Goal: Information Seeking & Learning: Understand process/instructions

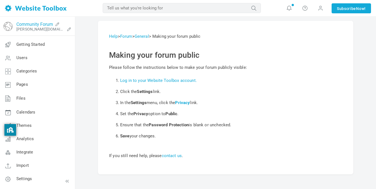
click at [50, 25] on link "Community Forum" at bounding box center [34, 24] width 37 height 5
click at [204, 8] on input "text" at bounding box center [182, 8] width 158 height 10
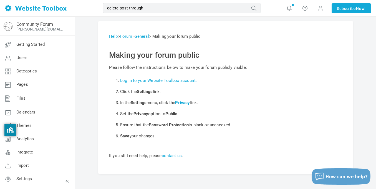
type input "delete post through"
click at [261, 4] on button "submit" at bounding box center [261, 4] width 0 height 0
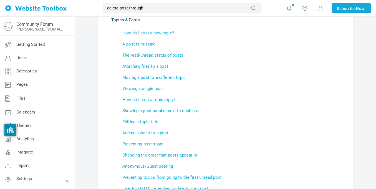
scroll to position [170, 0]
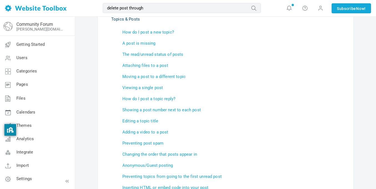
click at [235, 6] on input "delete post through" at bounding box center [182, 8] width 158 height 10
type input "delete post through forum"
click at [261, 4] on button "submit" at bounding box center [261, 4] width 0 height 0
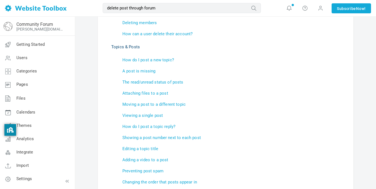
scroll to position [139, 0]
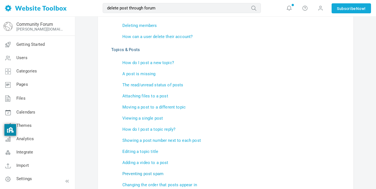
click at [142, 173] on link "Preventing post spam" at bounding box center [143, 173] width 41 height 5
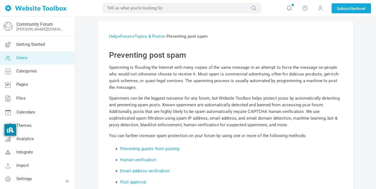
click at [49, 57] on link "Users" at bounding box center [37, 57] width 75 height 13
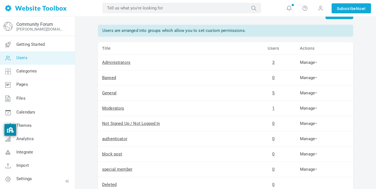
scroll to position [21, 0]
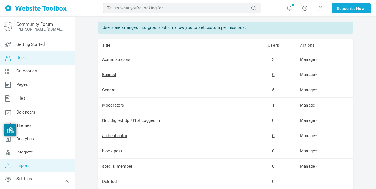
click at [29, 168] on link "Import" at bounding box center [37, 165] width 75 height 13
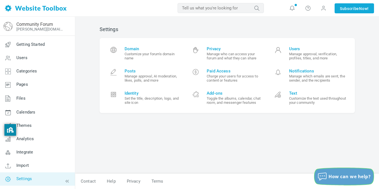
click at [357, 175] on span "How can we help?" at bounding box center [350, 177] width 42 height 6
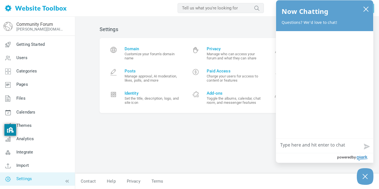
type textarea "h"
type textarea "hi"
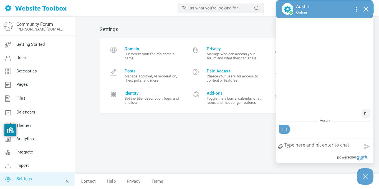
type textarea "h"
type textarea "ho"
type textarea "how"
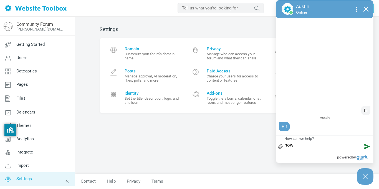
type textarea "how d"
type textarea "how do"
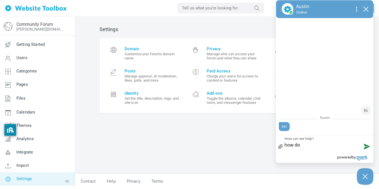
type textarea "how do i"
type textarea "how do i d"
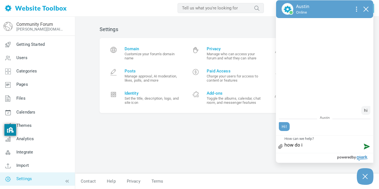
type textarea "how do i d"
type textarea "how do i de"
type textarea "how do i del"
type textarea "how do i dele"
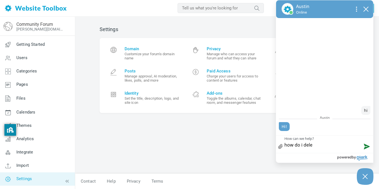
type textarea "how do i delet"
type textarea "how do i delete"
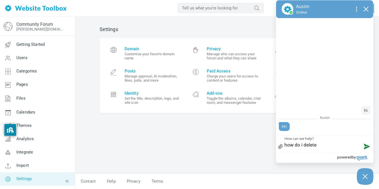
type textarea "how do i delete"
type textarea "how do i delete u"
type textarea "how do i delete us"
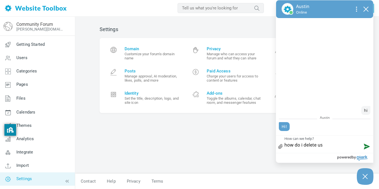
type textarea "how do i delete use"
type textarea "how do i delete user"
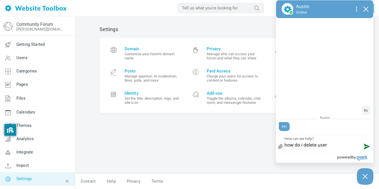
type textarea "how do i delete user"
type textarea "how do i delete user p"
type textarea "how do i delete user po"
type textarea "how do i delete user pos"
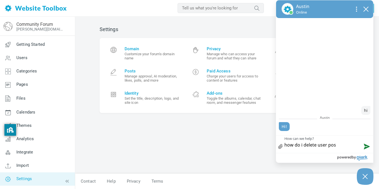
type textarea "how do i delete user post"
type textarea "how do i delete user post t"
type textarea "how do i delete user post th"
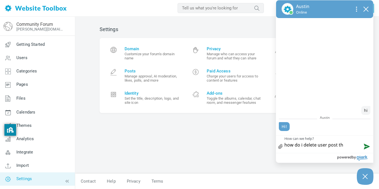
type textarea "how do i delete user post thr"
type textarea "how do i delete user post thro"
type textarea "how do i delete user post throu"
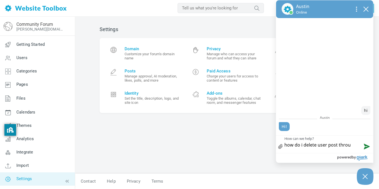
type textarea "how do i delete user post throug"
type textarea "how do i delete user post through"
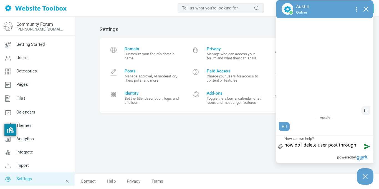
type textarea "how do i delete user post through"
type textarea "how do i delete user post through f"
type textarea "how do i delete user post through fo"
type textarea "how do i delete user post through for"
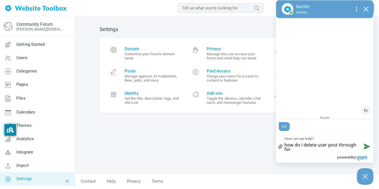
type textarea "how do i delete user post through for"
type textarea "how do i delete user post through foru"
type textarea "how do i delete user post through forum"
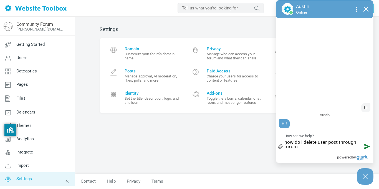
type textarea "how do i delete user post through forum"
type textarea "how do i delete user post through forum n"
type textarea "how do i delete user post through forum no"
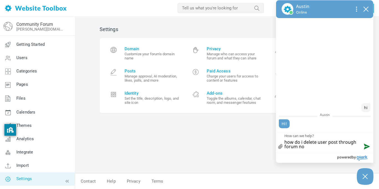
type textarea "how do i delete user post through forum not"
type textarea "how do i delete user post through forum not t"
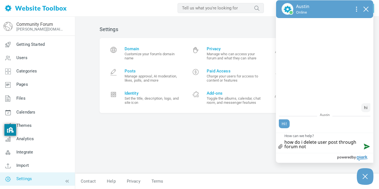
type textarea "how do i delete user post through forum not t"
type textarea "how do i delete user post through forum not th"
type textarea "how do i delete user post through forum not thr"
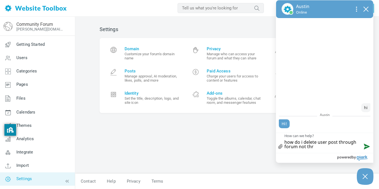
type textarea "how do i delete user post through forum not thro"
type textarea "how do i delete user post through forum not throu"
type textarea "how do i delete user post through forum not throug"
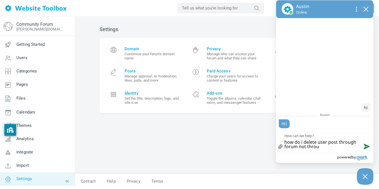
type textarea "how do i delete user post through forum not throug"
type textarea "how do i delete user post through forum not through"
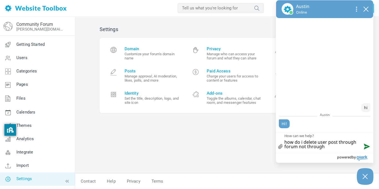
type textarea "how do i delete user post through forum not through t"
type textarea "how do i delete user post through forum not through th"
type textarea "how do i delete user post through forum not through the"
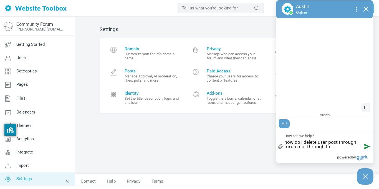
type textarea "how do i delete user post through forum not through the"
type textarea "how do i delete user post through forum not through the f"
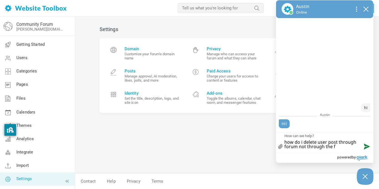
type textarea "how do i delete user post through forum not through the fo"
type textarea "how do i delete user post through forum not through the for"
type textarea "how do i delete user post through forum not through the foru"
type textarea "how do i delete user post through forum not through the forum"
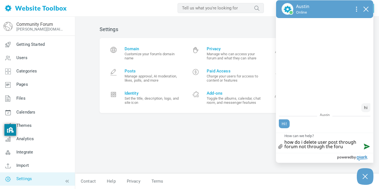
type textarea "how do i delete user post through forum not through the forum"
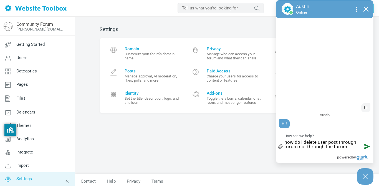
type textarea "how do i delete user post through forum not through the foru"
type textarea "how do i delete user post through forum not through the for"
type textarea "how do i delete user post through forum not through the fo"
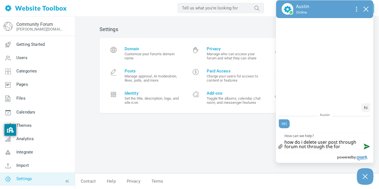
type textarea "how do i delete user post through forum not through the fo"
type textarea "how do i delete user post through forum not through the f"
type textarea "how do i delete user post through forum not through the"
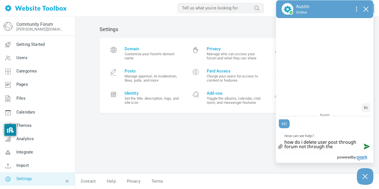
type textarea "how do i delete user post through forum not through the"
type textarea "how do i delete user post through forum not through th"
type textarea "how do i delete user post through forum not through t"
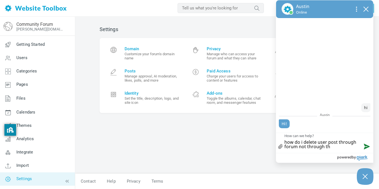
type textarea "how do i delete user post through forum not through t"
type textarea "how do i delete user post through forum not through"
type textarea "how do i delete user post through forum not throug"
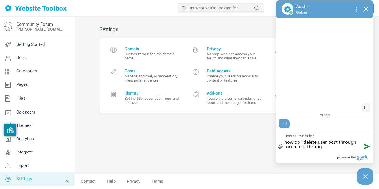
type textarea "how do i delete user post through forum not throu"
type textarea "how do i delete user post through forum not thro"
type textarea "how do i delete user post through forum not thr"
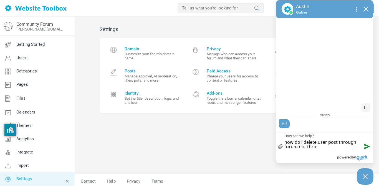
type textarea "how do i delete user post through forum not thr"
type textarea "how do i delete user post through forum not th"
type textarea "how do i delete user post through forum not t"
type textarea "how do i delete user post through forum not"
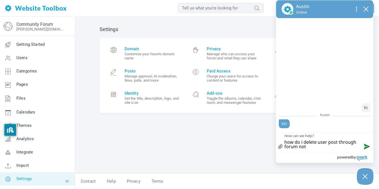
type textarea "how do i delete user post through forum not"
type textarea "how do i delete user post through forum no"
type textarea "how do i delete user post through forum n"
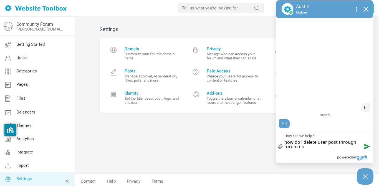
type textarea "how do i delete user post through forum n"
type textarea "how do i delete user post through forum"
type textarea "how do i delete user post through forum n"
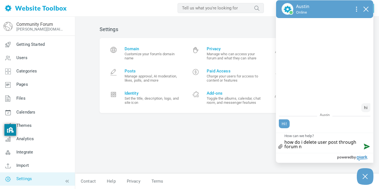
type textarea "how do i delete user post through forum no"
type textarea "how do i delete user post through forum not"
type textarea "how do i delete user post through forum not w"
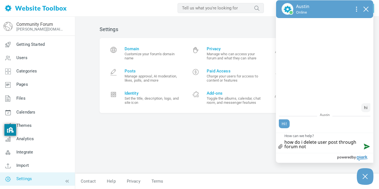
type textarea "how do i delete user post through forum not w"
type textarea "how do i delete user post through forum not we"
type textarea "how do i delete user post through forum not wer"
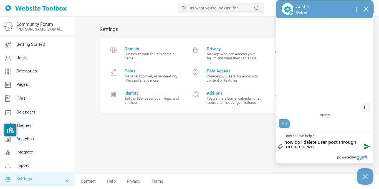
type textarea "how do i delete user post through forum not were"
type textarea "how do i delete user post through forum not were u"
type textarea "how do i delete user post through forum not were us"
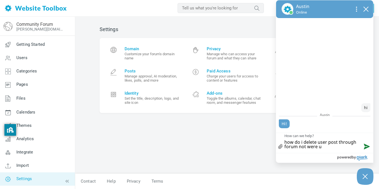
type textarea "how do i delete user post through forum not were us"
type textarea "how do i delete user post through forum not were use"
type textarea "how do i delete user post through forum not were user"
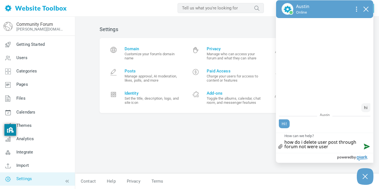
type textarea "how do i delete user post through forum not were user"
type textarea "how do i delete user post through forum not were use"
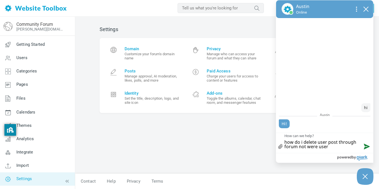
type textarea "how do i delete user post through forum not were use"
type textarea "how do i delete user post through forum not were us"
type textarea "how do i delete user post through forum not were u"
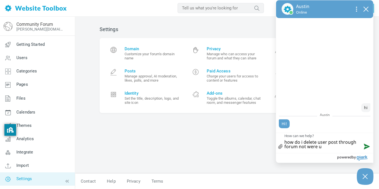
type textarea "how do i delete user post through forum not were"
type textarea "how do i delete user post through forum not wer"
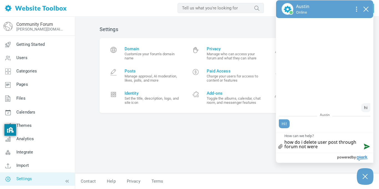
type textarea "how do i delete user post through forum not wer"
type textarea "how do i delete user post through forum not we"
type textarea "how do i delete user post through forum not w"
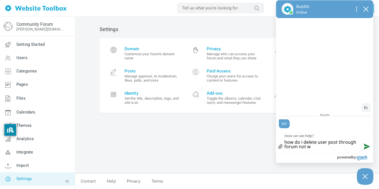
type textarea "how do i delete user post through forum not"
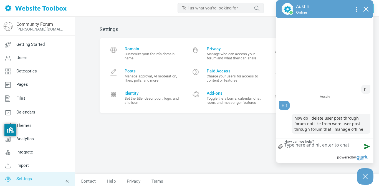
click at [299, 149] on textarea "How can we help?" at bounding box center [324, 146] width 97 height 14
click at [318, 166] on div "Settings Domain Customize your forum's domain name Privacy Manage who can acces…" at bounding box center [228, 97] width 264 height 153
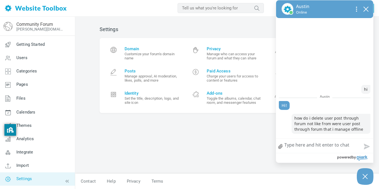
click at [318, 166] on div "Settings Domain Customize your forum's domain name Privacy Manage who can acces…" at bounding box center [228, 97] width 264 height 153
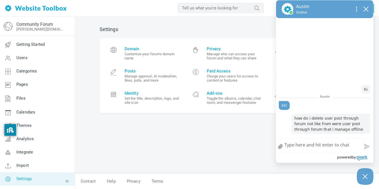
click at [318, 166] on div "Settings Domain Customize your forum's domain name Privacy Manage who can acces…" at bounding box center [228, 97] width 264 height 153
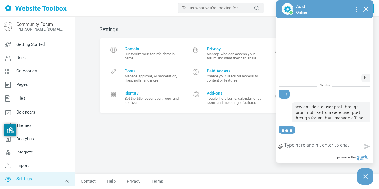
click at [318, 166] on div "Settings Domain Customize your forum's domain name Privacy Manage who can acces…" at bounding box center [228, 97] width 264 height 153
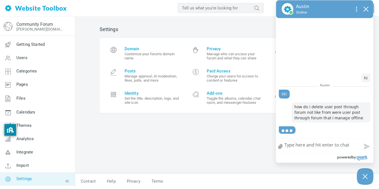
click at [318, 166] on div "Settings Domain Customize your forum's domain name Privacy Manage who can acces…" at bounding box center [228, 97] width 264 height 153
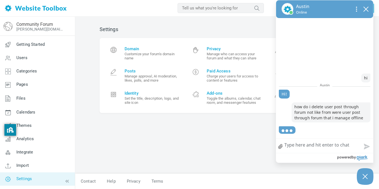
click at [318, 166] on div "Settings Domain Customize your forum's domain name Privacy Manage who can acces…" at bounding box center [228, 97] width 264 height 153
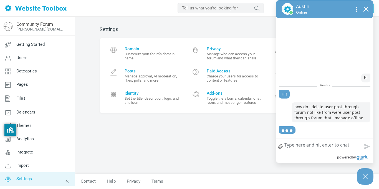
click at [318, 166] on div "Settings Domain Customize your forum's domain name Privacy Manage who can acces…" at bounding box center [228, 97] width 264 height 153
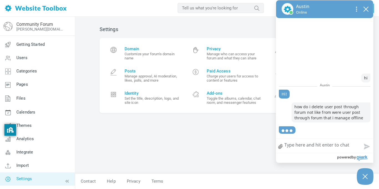
click at [318, 166] on div "Settings Domain Customize your forum's domain name Privacy Manage who can acces…" at bounding box center [228, 97] width 264 height 153
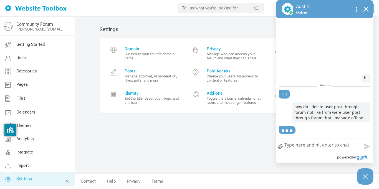
click at [318, 166] on div "Settings Domain Customize your forum's domain name Privacy Manage who can acces…" at bounding box center [228, 97] width 264 height 153
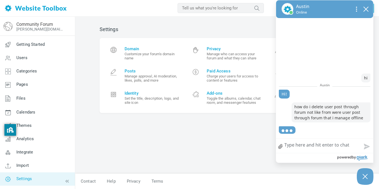
click at [318, 166] on div "Settings Domain Customize your forum's domain name Privacy Manage who can acces…" at bounding box center [228, 97] width 264 height 153
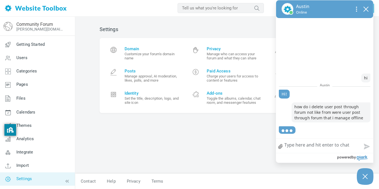
click at [318, 166] on div "Settings Domain Customize your forum's domain name Privacy Manage who can acces…" at bounding box center [228, 97] width 264 height 153
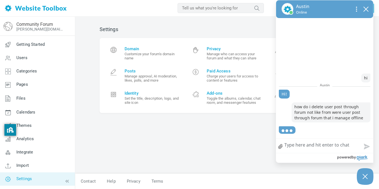
click at [318, 166] on div "Settings Domain Customize your forum's domain name Privacy Manage who can acces…" at bounding box center [228, 97] width 264 height 153
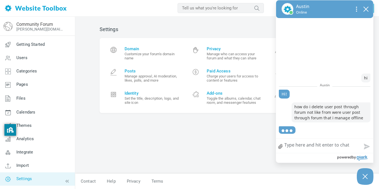
click at [318, 166] on div "Settings Domain Customize your forum's domain name Privacy Manage who can acces…" at bounding box center [228, 97] width 264 height 153
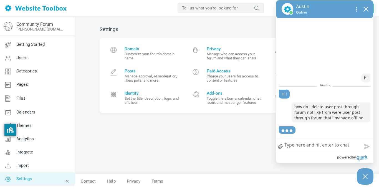
click at [318, 166] on div "Settings Domain Customize your forum's domain name Privacy Manage who can acces…" at bounding box center [228, 97] width 264 height 153
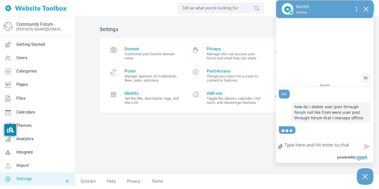
click at [318, 166] on div "Settings Domain Customize your forum's domain name Privacy Manage who can acces…" at bounding box center [228, 97] width 264 height 153
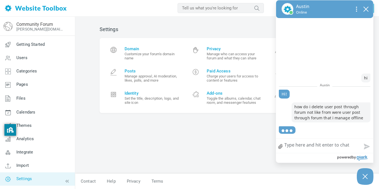
click at [318, 166] on div "Settings Domain Customize your forum's domain name Privacy Manage who can acces…" at bounding box center [228, 97] width 264 height 153
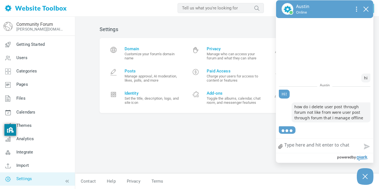
click at [318, 166] on div "Settings Domain Customize your forum's domain name Privacy Manage who can acces…" at bounding box center [228, 97] width 264 height 153
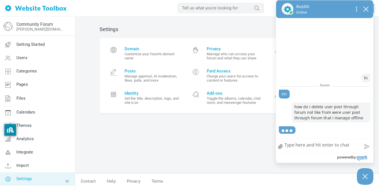
click at [318, 166] on div "Settings Domain Customize your forum's domain name Privacy Manage who can acces…" at bounding box center [228, 97] width 264 height 153
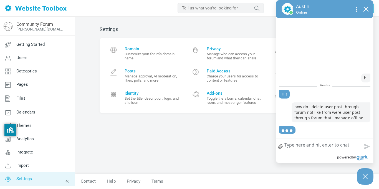
click at [318, 166] on div "Settings Domain Customize your forum's domain name Privacy Manage who can acces…" at bounding box center [228, 97] width 264 height 153
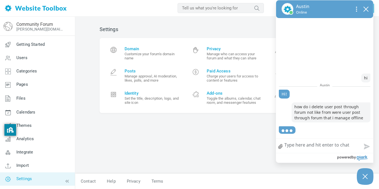
click at [318, 166] on div "Settings Domain Customize your forum's domain name Privacy Manage who can acces…" at bounding box center [228, 97] width 264 height 153
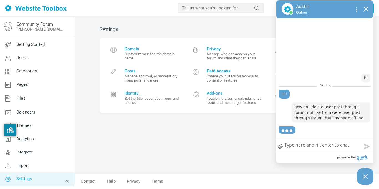
click at [318, 166] on div "Settings Domain Customize your forum's domain name Privacy Manage who can acces…" at bounding box center [228, 97] width 264 height 153
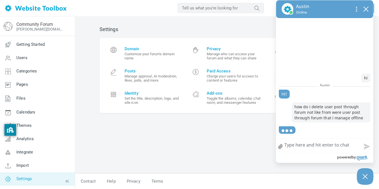
click at [318, 166] on div "Settings Domain Customize your forum's domain name Privacy Manage who can acces…" at bounding box center [228, 97] width 264 height 153
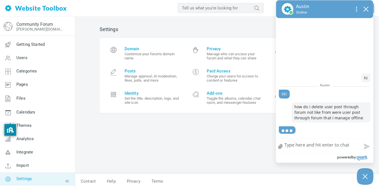
click at [318, 166] on div "Settings Domain Customize your forum's domain name Privacy Manage who can acces…" at bounding box center [228, 97] width 264 height 153
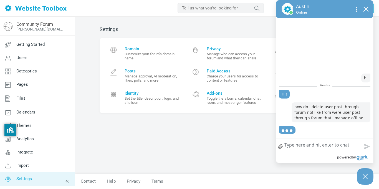
click at [318, 166] on div "Settings Domain Customize your forum's domain name Privacy Manage who can acces…" at bounding box center [228, 97] width 264 height 153
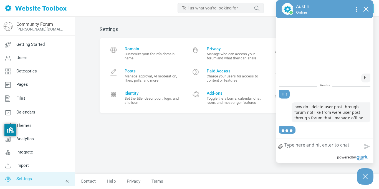
click at [318, 166] on div "Settings Domain Customize your forum's domain name Privacy Manage who can acces…" at bounding box center [228, 97] width 264 height 153
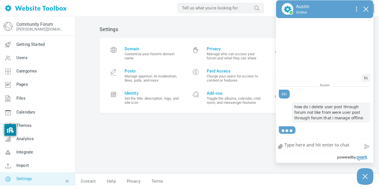
click at [318, 166] on div "Settings Domain Customize your forum's domain name Privacy Manage who can acces…" at bounding box center [228, 97] width 264 height 153
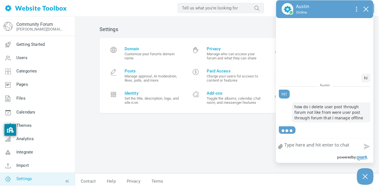
click at [318, 166] on div "Settings Domain Customize your forum's domain name Privacy Manage who can acces…" at bounding box center [228, 97] width 264 height 153
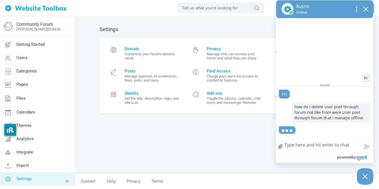
click at [318, 166] on div "Settings Domain Customize your forum's domain name Privacy Manage who can acces…" at bounding box center [228, 97] width 264 height 153
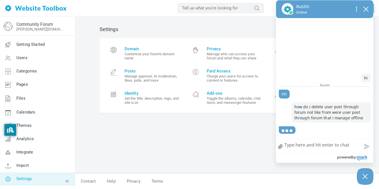
click at [318, 166] on div "Settings Domain Customize your forum's domain name Privacy Manage who can acces…" at bounding box center [228, 97] width 264 height 153
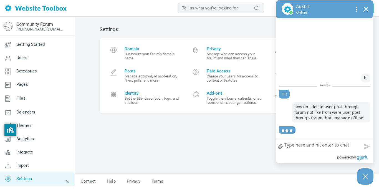
click at [318, 166] on div "Settings Domain Customize your forum's domain name Privacy Manage who can acces…" at bounding box center [228, 97] width 264 height 153
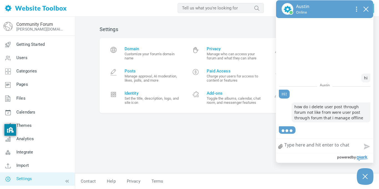
click at [318, 166] on div "Settings Domain Customize your forum's domain name Privacy Manage who can acces…" at bounding box center [228, 97] width 264 height 153
click at [337, 182] on footer "Contact Help Privacy Terms" at bounding box center [227, 181] width 304 height 15
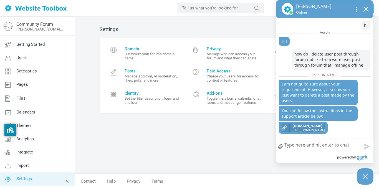
click at [306, 129] on span "https://www.websitetoolbox.com/support/how-do-i-delete-a-postreply-49" at bounding box center [309, 130] width 33 height 4
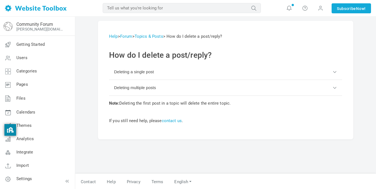
click at [182, 86] on button "Deleting multiple posts" at bounding box center [225, 88] width 233 height 16
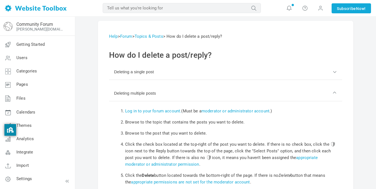
click at [165, 91] on button "Deleting multiple posts" at bounding box center [225, 94] width 233 height 16
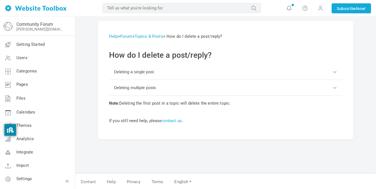
click at [161, 74] on button "Deleting a single post" at bounding box center [225, 72] width 233 height 16
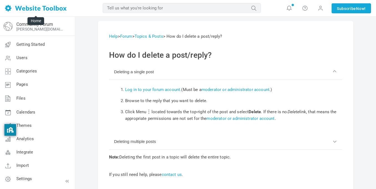
click at [64, 8] on img at bounding box center [36, 8] width 62 height 6
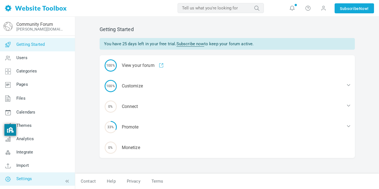
click at [44, 180] on link "Settings" at bounding box center [37, 179] width 75 height 13
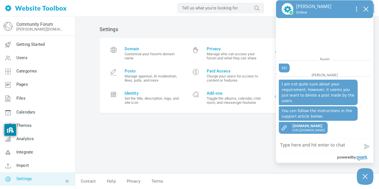
click at [133, 121] on div "Settings Domain Customize your forum's domain name Privacy Manage who can acces…" at bounding box center [228, 97] width 264 height 153
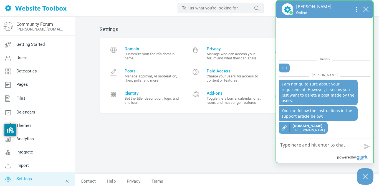
click at [362, 14] on div "[PERSON_NAME] Online" at bounding box center [325, 9] width 86 height 12
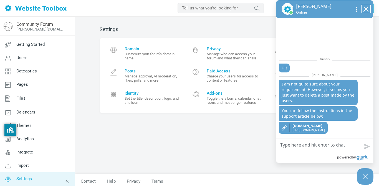
click at [367, 13] on div "[PERSON_NAME] Online" at bounding box center [324, 9] width 97 height 18
click at [366, 11] on icon "close chatbox" at bounding box center [367, 9] width 6 height 6
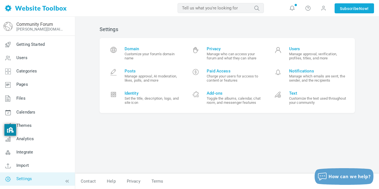
click at [235, 9] on input "text" at bounding box center [221, 8] width 86 height 10
type input "delete post"
click at [264, 4] on button "submit" at bounding box center [264, 4] width 0 height 0
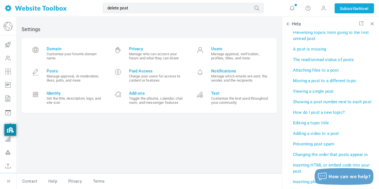
scroll to position [200, 0]
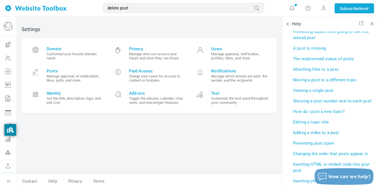
click at [313, 133] on link "Adding a video to a post" at bounding box center [316, 132] width 46 height 5
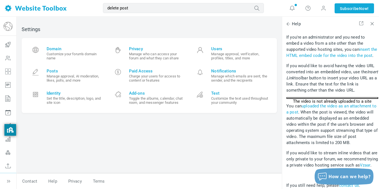
scroll to position [107, 0]
click at [233, 104] on small "Customize the text used throughout your community" at bounding box center [240, 100] width 58 height 8
